Goal: Transaction & Acquisition: Download file/media

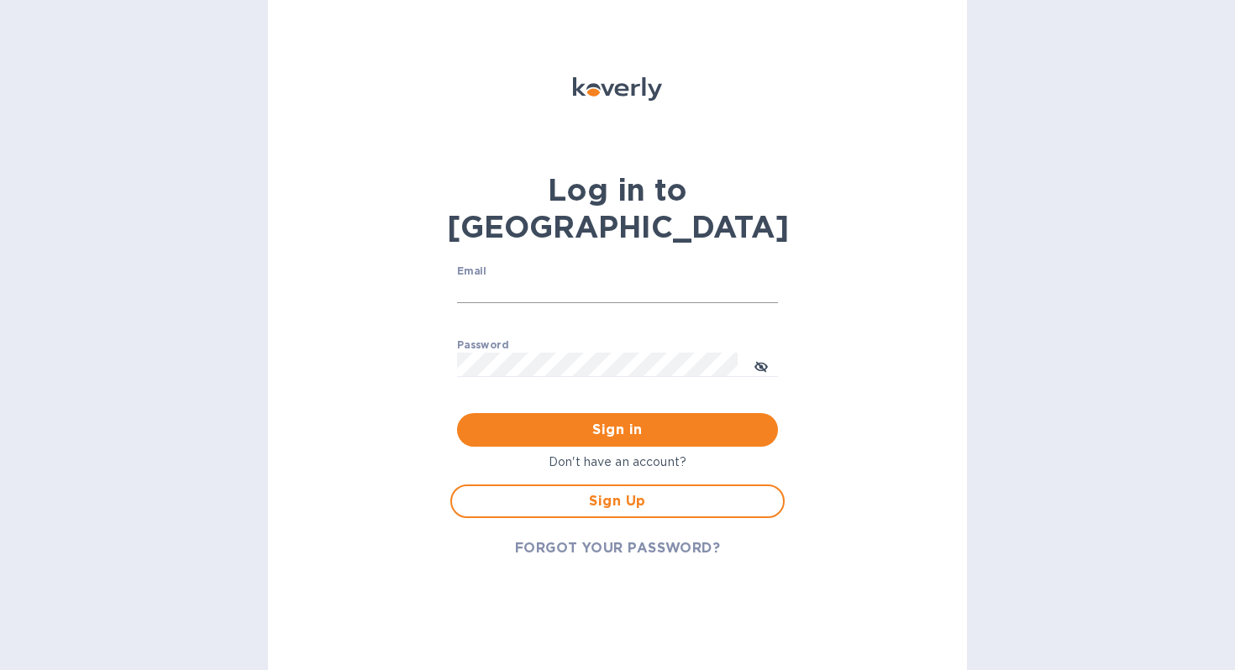
click at [518, 279] on input "Email" at bounding box center [617, 291] width 321 height 25
type input "oystertownusa@gmail.com"
click at [601, 420] on span "Sign in" at bounding box center [618, 430] width 294 height 20
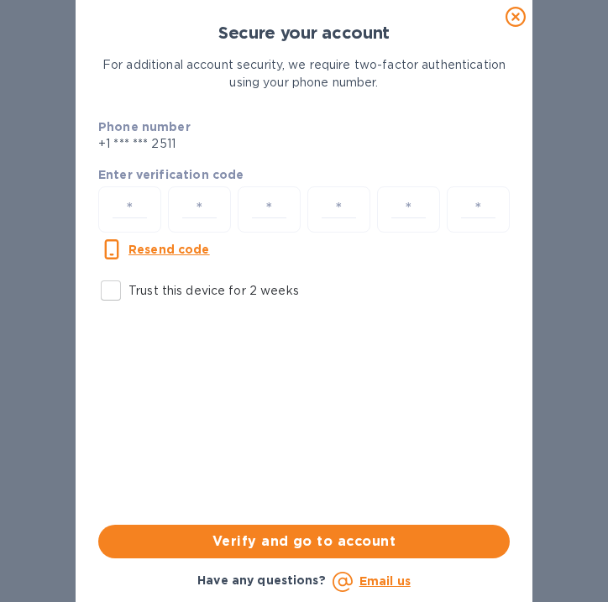
drag, startPoint x: 242, startPoint y: 248, endPoint x: 218, endPoint y: 210, distance: 44.5
click at [242, 248] on div "Resend code Trust this device for 2 weeks" at bounding box center [304, 274] width 425 height 82
click at [208, 209] on input "number" at bounding box center [200, 209] width 48 height 31
click at [134, 207] on input "number" at bounding box center [130, 209] width 48 height 31
type input "6"
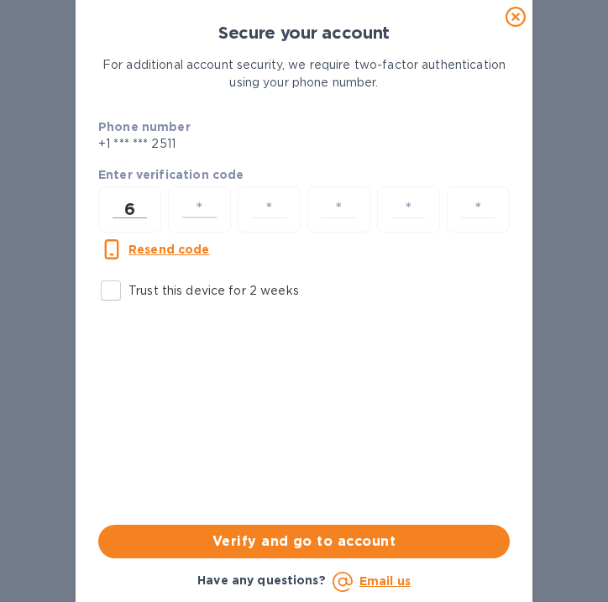
type input "9"
type input "7"
type input "3"
type input "0"
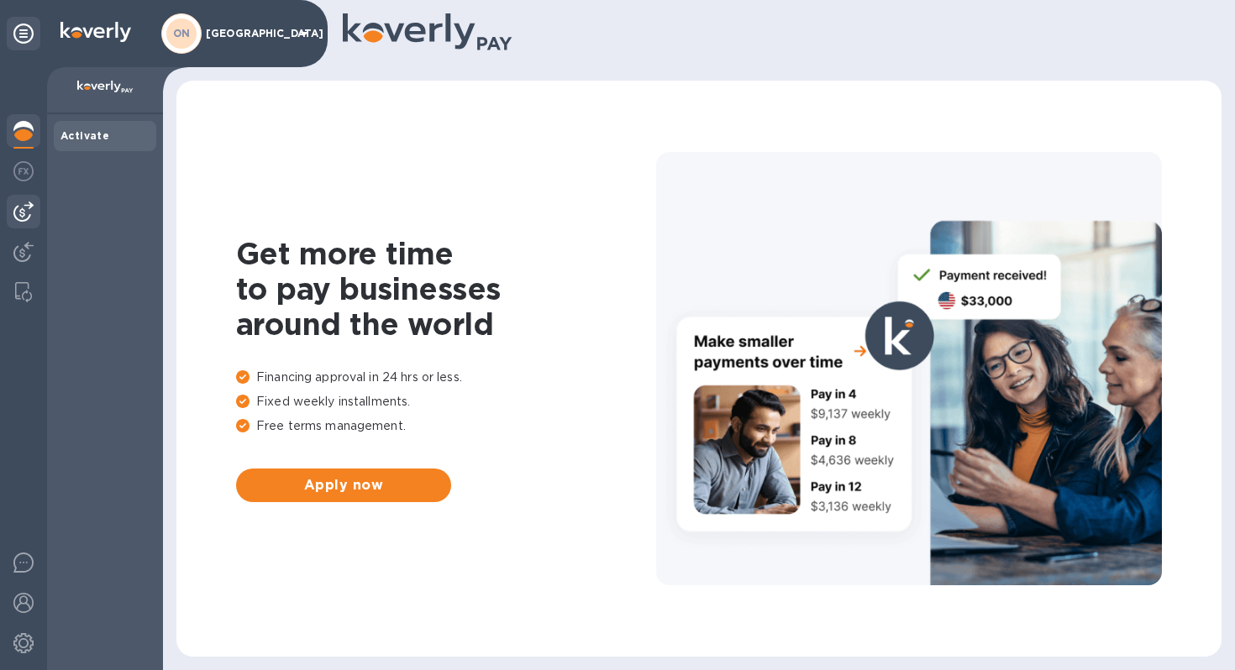
click at [19, 218] on img at bounding box center [23, 212] width 20 height 20
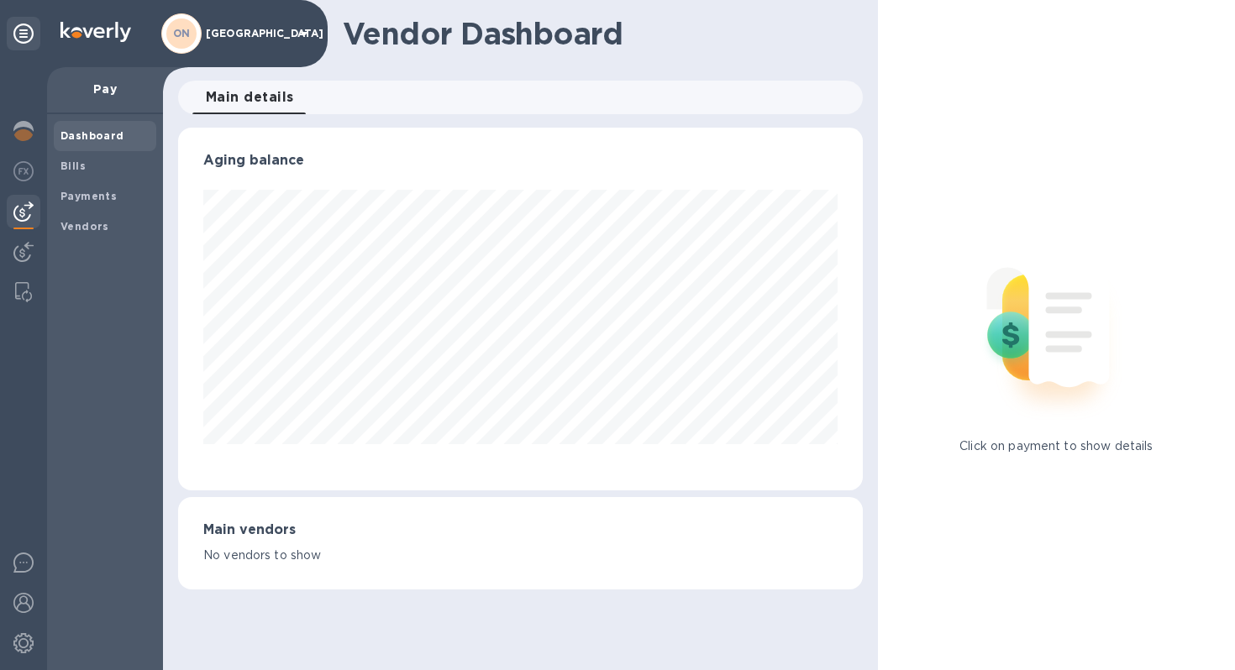
scroll to position [363, 685]
click at [90, 194] on b "Payments" at bounding box center [88, 196] width 56 height 13
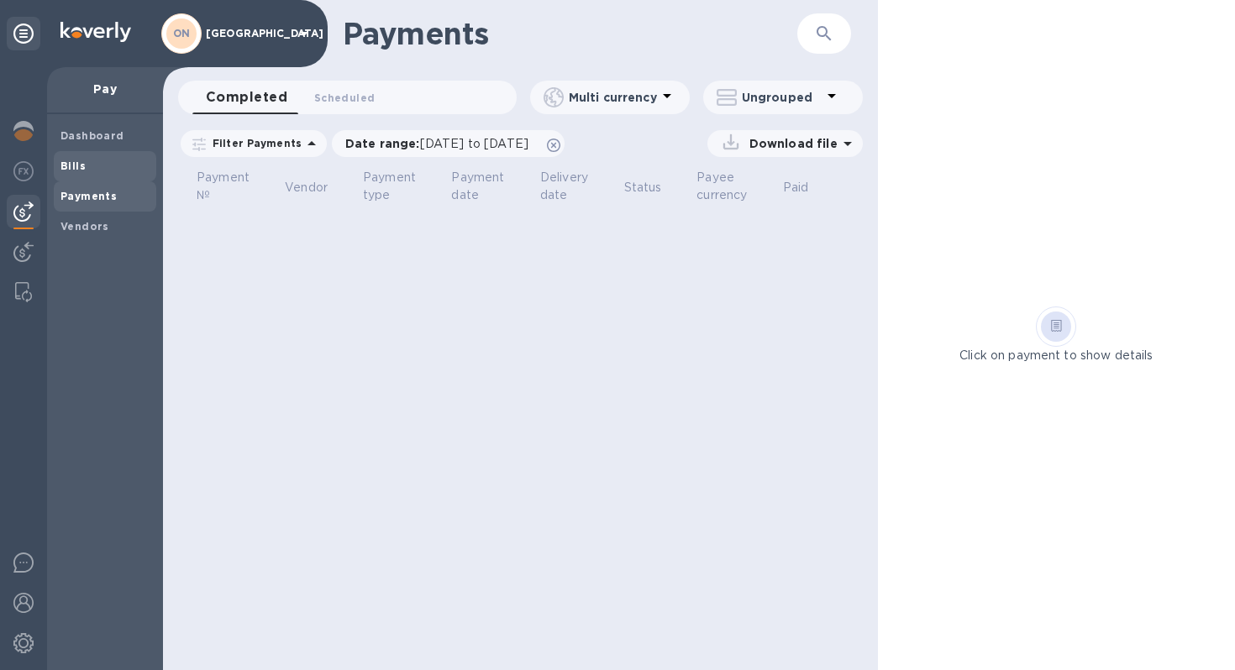
click at [79, 155] on div "Bills" at bounding box center [105, 166] width 103 height 30
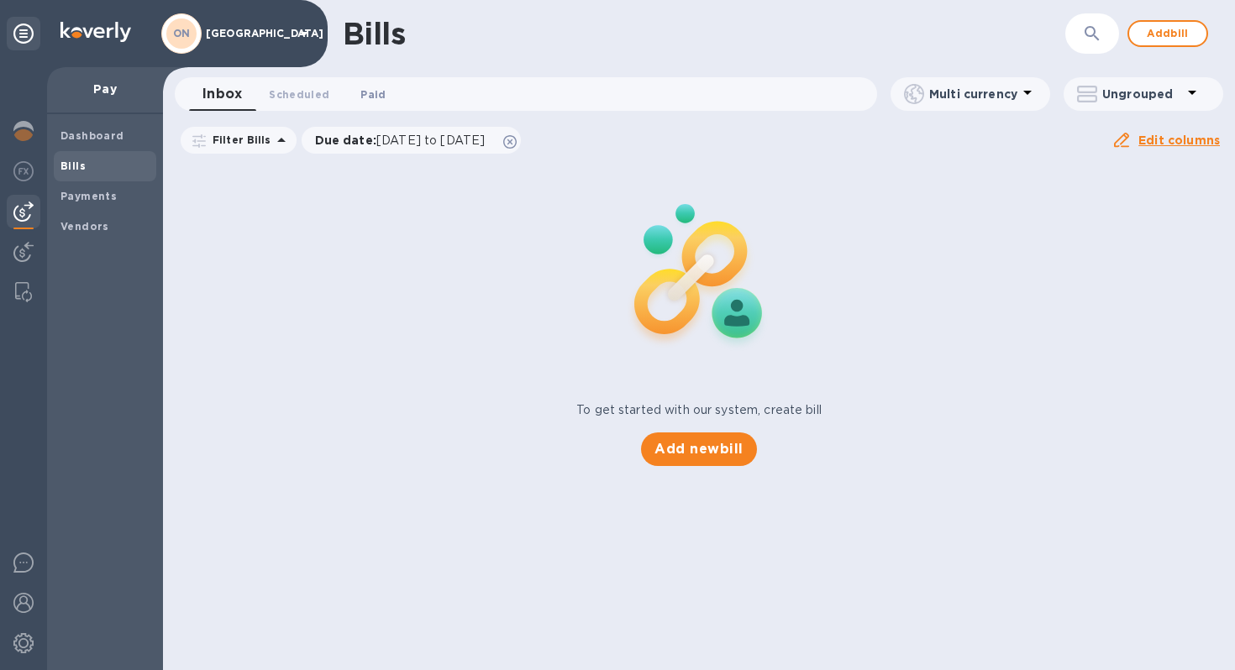
click at [382, 95] on span "Paid 0" at bounding box center [373, 95] width 34 height 18
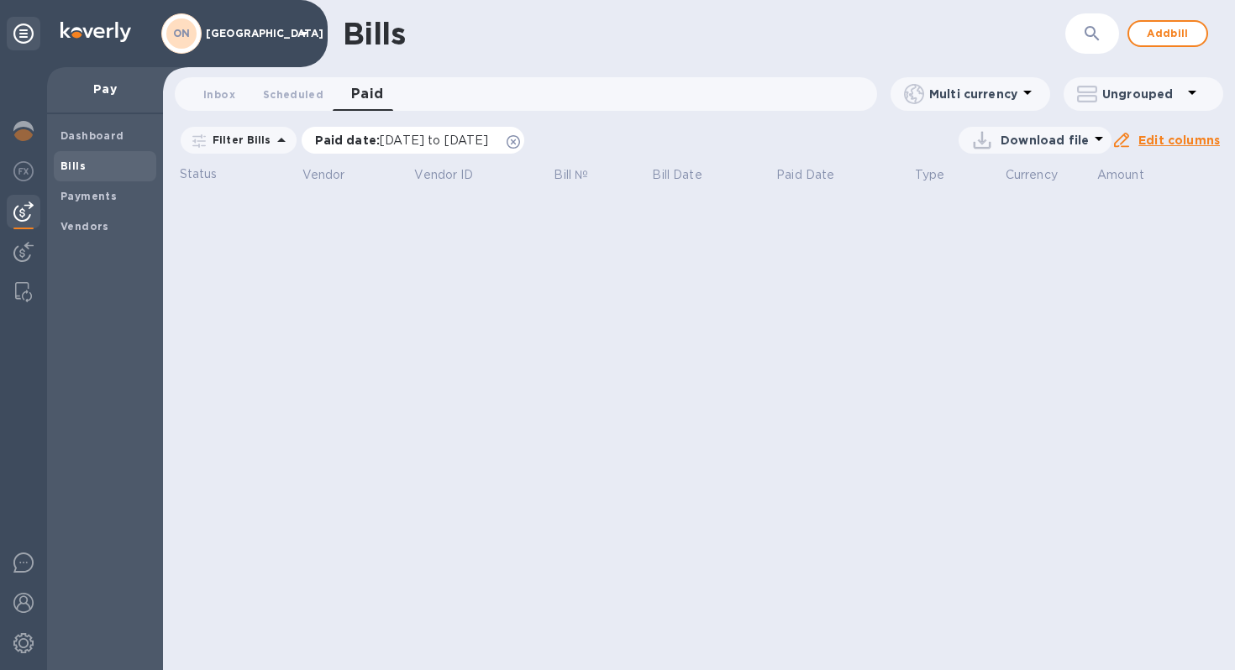
click at [323, 140] on p "Paid date : [DATE] to [DATE]" at bounding box center [406, 140] width 182 height 17
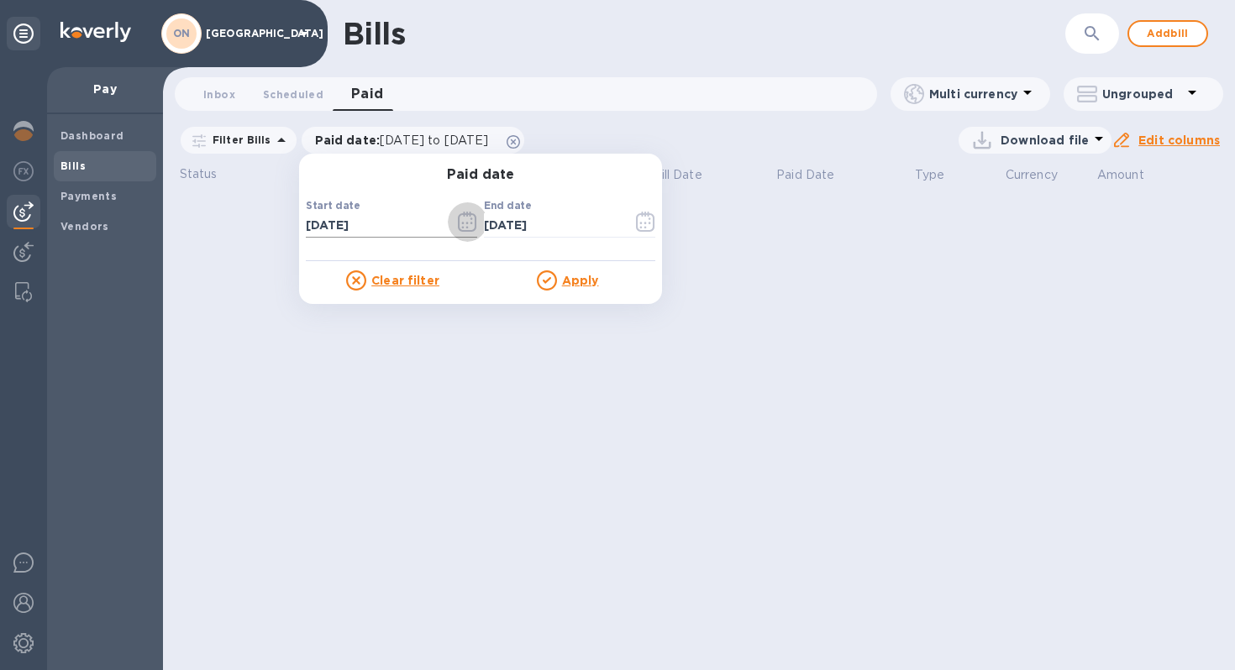
click at [470, 219] on icon "button" at bounding box center [471, 219] width 3 height 3
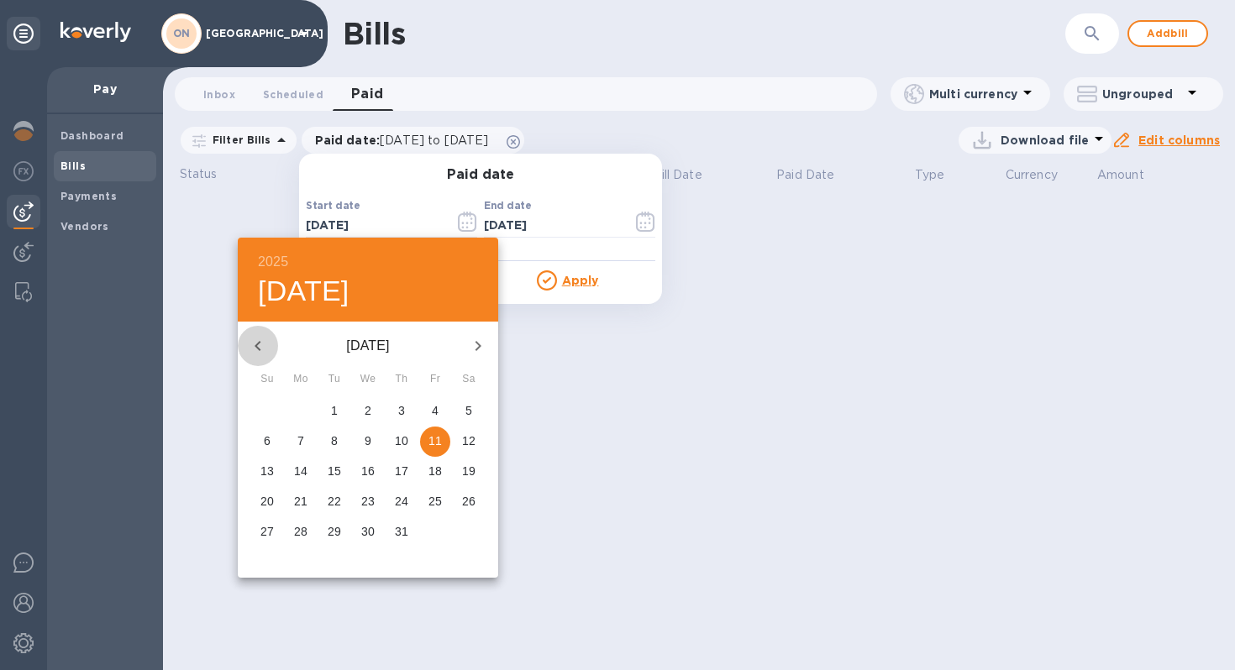
click at [259, 342] on icon "button" at bounding box center [258, 346] width 6 height 10
click at [262, 342] on icon "button" at bounding box center [258, 346] width 20 height 20
click at [339, 407] on span "1" at bounding box center [334, 410] width 30 height 17
type input "[DATE]"
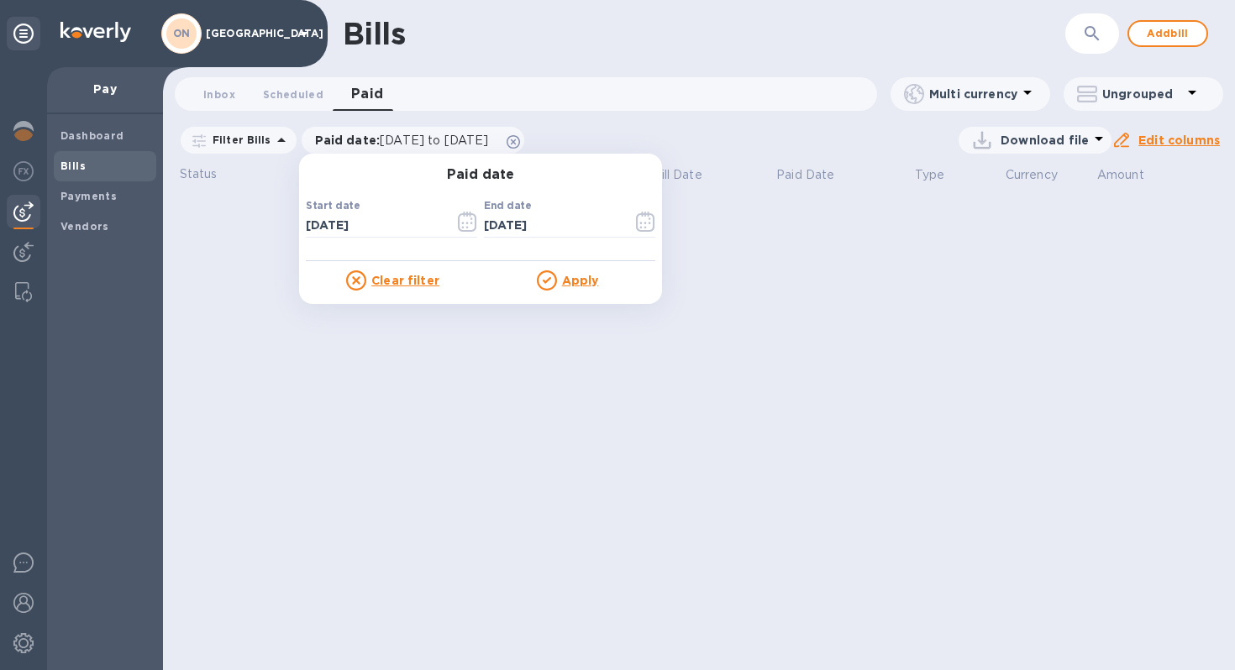
click at [576, 275] on u "Apply" at bounding box center [580, 280] width 37 height 13
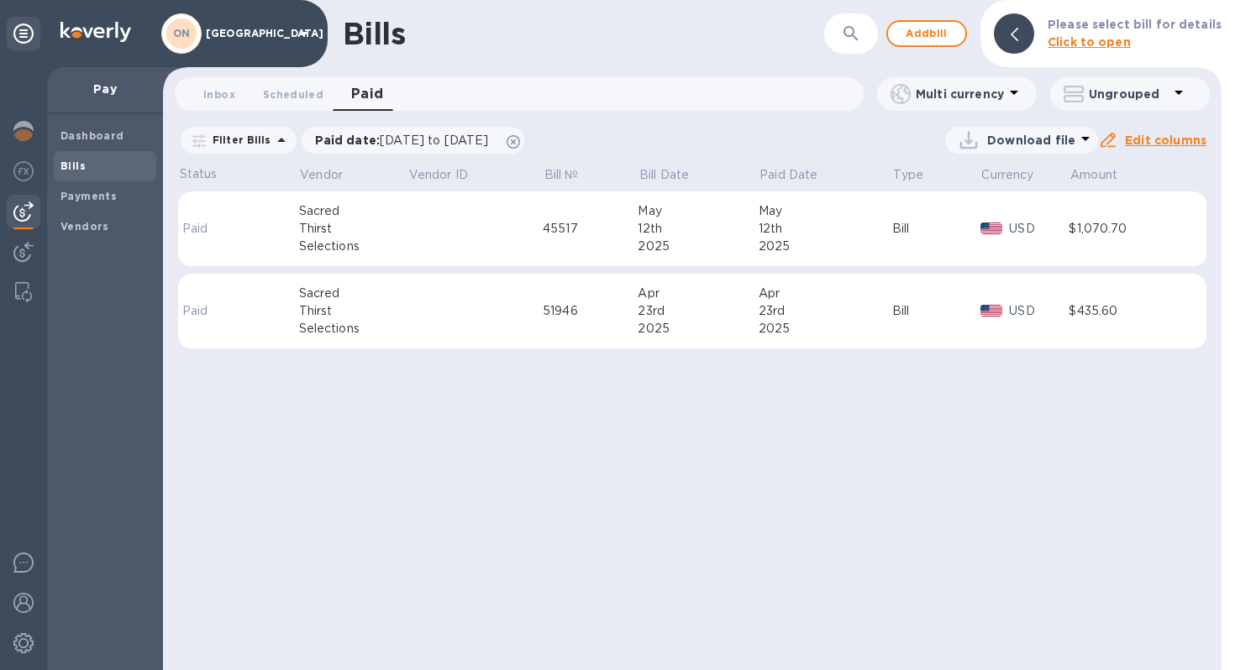
click at [394, 241] on div "Selections" at bounding box center [353, 247] width 109 height 18
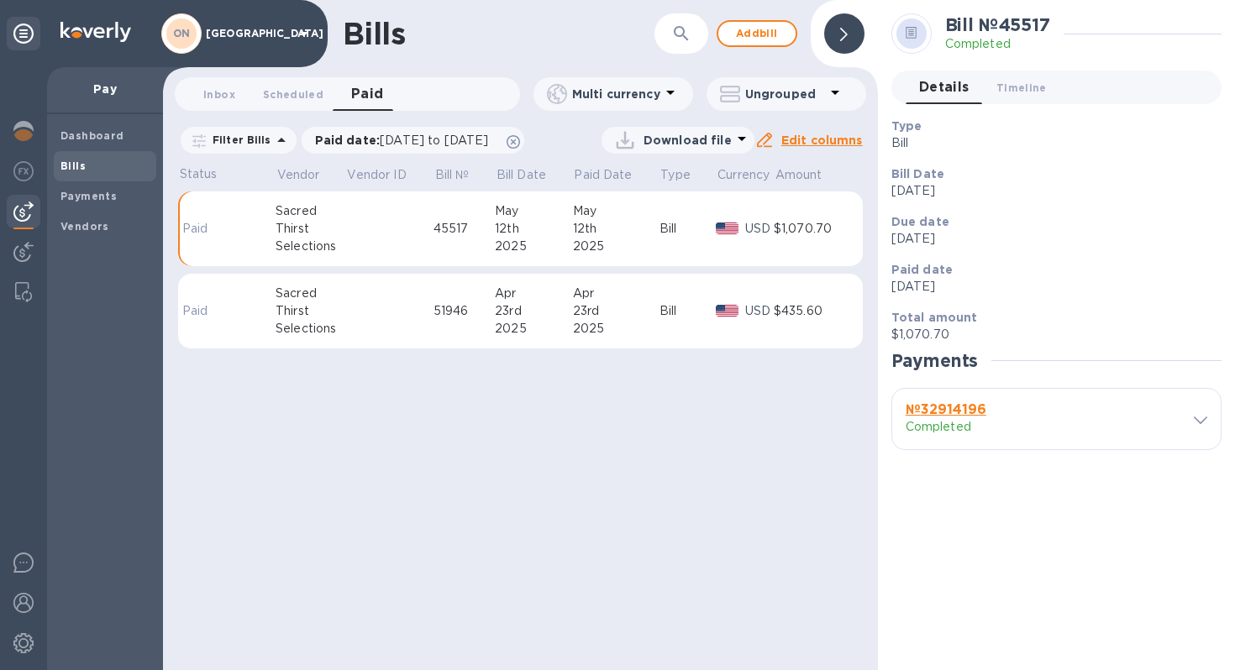
click at [355, 246] on td at bounding box center [389, 230] width 87 height 76
click at [607, 141] on p "Download file" at bounding box center [688, 140] width 88 height 17
click at [607, 229] on li "PDF file" at bounding box center [681, 227] width 114 height 47
click at [221, 302] on td at bounding box center [247, 312] width 55 height 76
